Goal: Find specific page/section: Find specific page/section

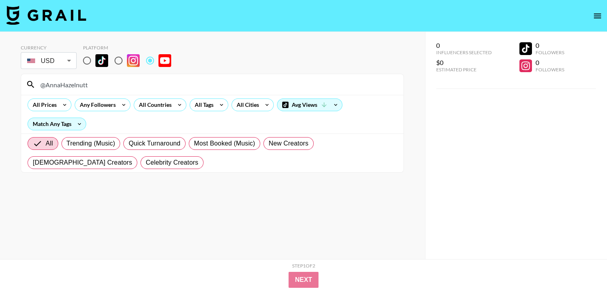
click at [104, 89] on input "@AnnaHazelnutt" at bounding box center [217, 84] width 363 height 13
paste input "TobyClimbing"
click at [130, 77] on div "@TobyClimbing" at bounding box center [212, 84] width 382 height 21
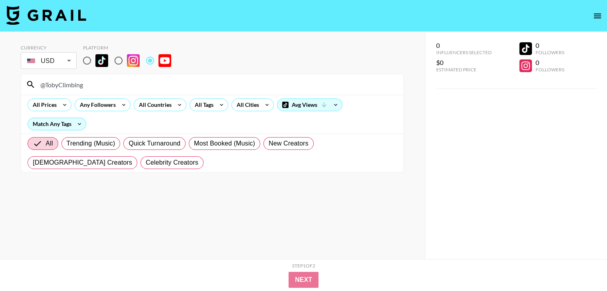
click at [128, 85] on input "@TobyClimbing" at bounding box center [217, 84] width 363 height 13
paste input "WilliamBosi"
click at [169, 84] on input "@WilliamBosi" at bounding box center [217, 84] width 363 height 13
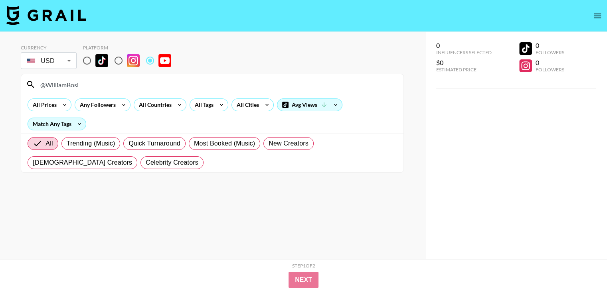
click at [168, 84] on input "@WilliamBosi" at bounding box center [217, 84] width 363 height 13
paste input "@TOPNOTCHIDIOTS"
paste input
click at [133, 74] on div "@TOPNOTCHIDIOTS" at bounding box center [212, 84] width 382 height 21
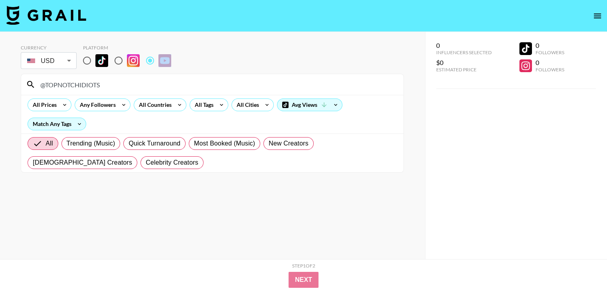
click at [133, 74] on div "@TOPNOTCHIDIOTS" at bounding box center [212, 84] width 382 height 21
click at [131, 84] on input "@TOPNOTCHIDIOTS" at bounding box center [217, 84] width 363 height 13
paste input "joshcavs"
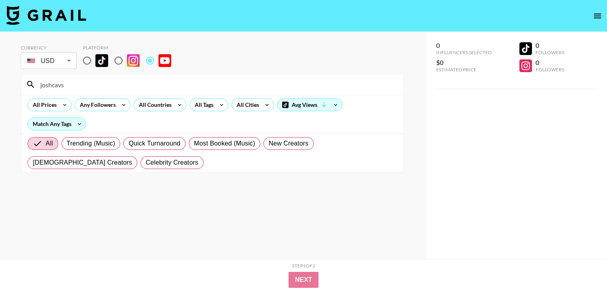
type input "joshcavs"
